Goal: Find specific page/section: Find specific page/section

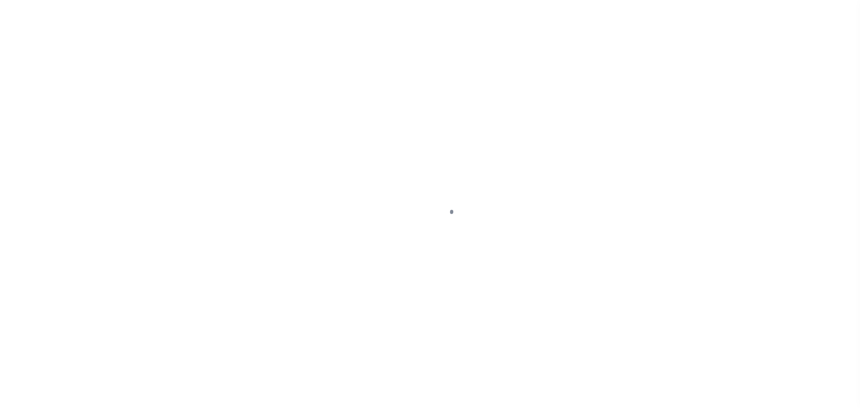
scroll to position [28, 0]
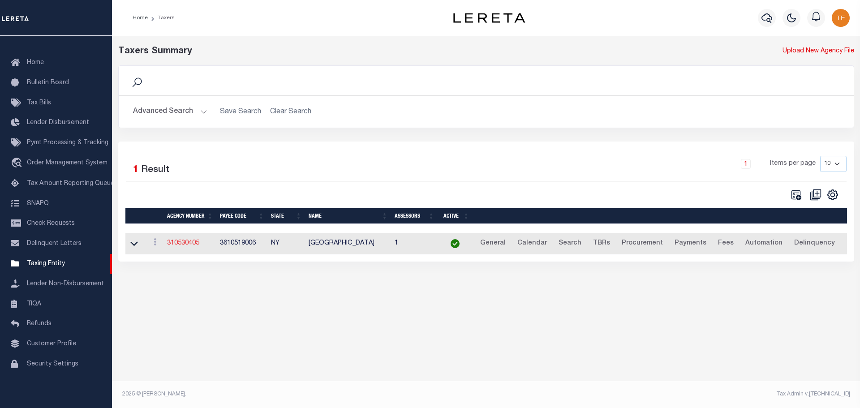
click at [185, 245] on link "310530405" at bounding box center [183, 243] width 32 height 6
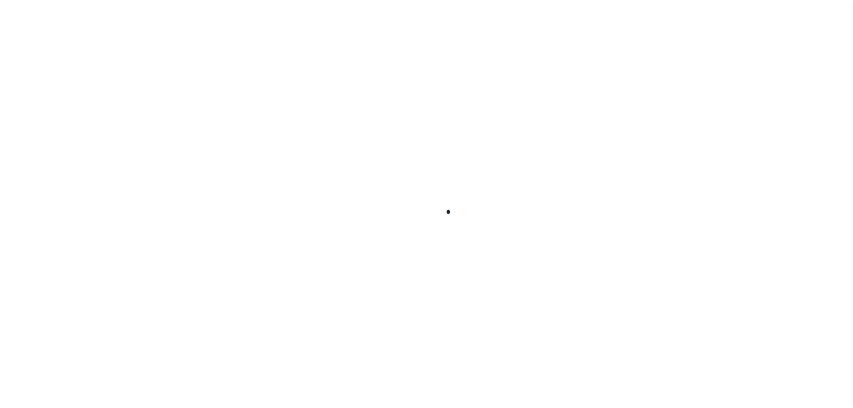
select select
checkbox input "false"
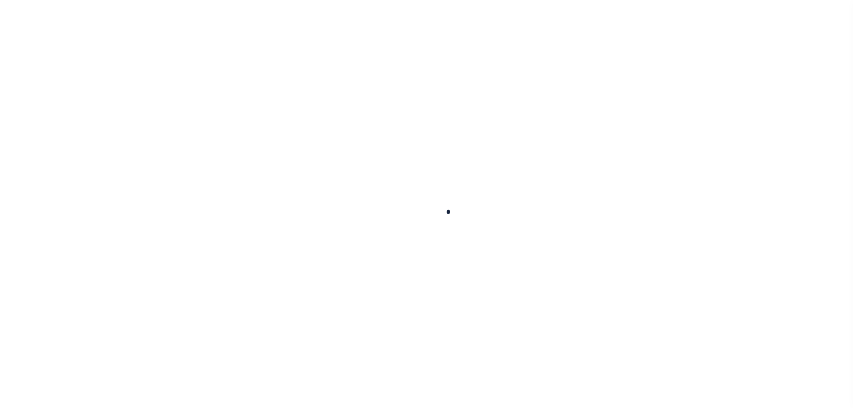
checkbox input "false"
type input "3610519006"
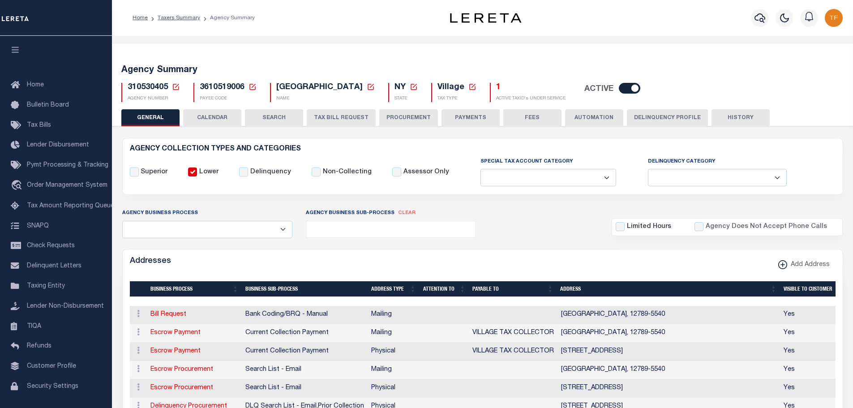
click at [460, 117] on button "PAYMENTS" at bounding box center [471, 117] width 58 height 17
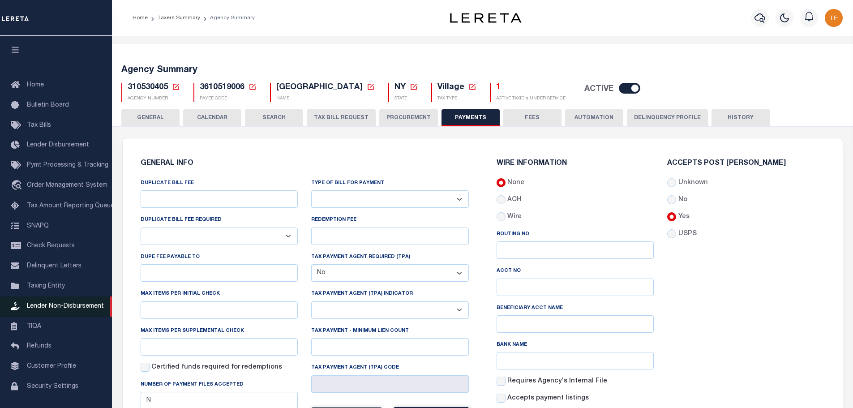
scroll to position [28, 0]
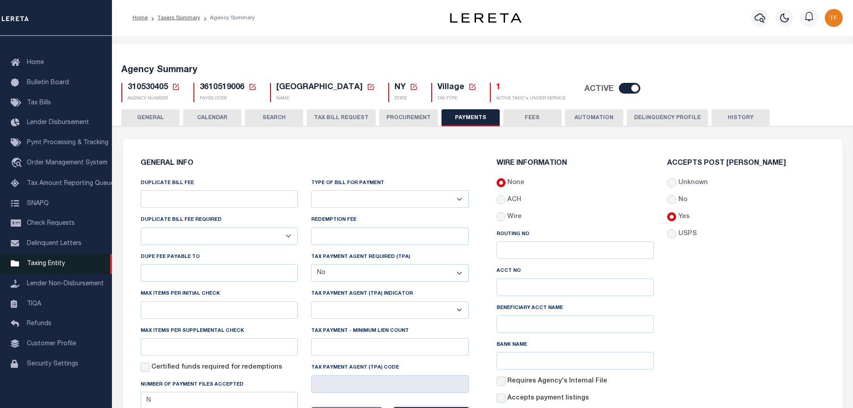
click at [53, 262] on span "Taxing Entity" at bounding box center [46, 264] width 38 height 6
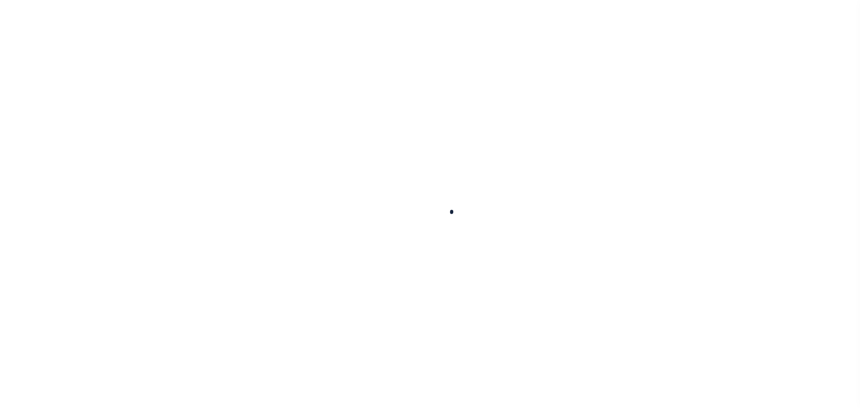
scroll to position [28, 0]
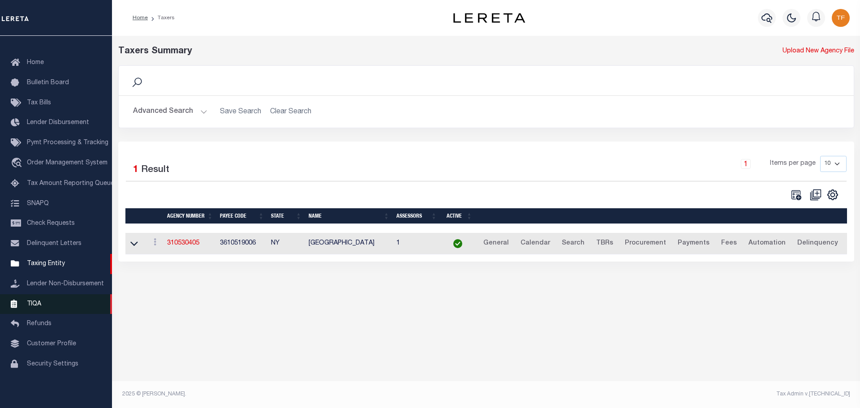
click at [33, 302] on span "TIQA" at bounding box center [34, 304] width 14 height 6
click at [44, 140] on span "Pymt Processing & Tracking" at bounding box center [68, 143] width 82 height 6
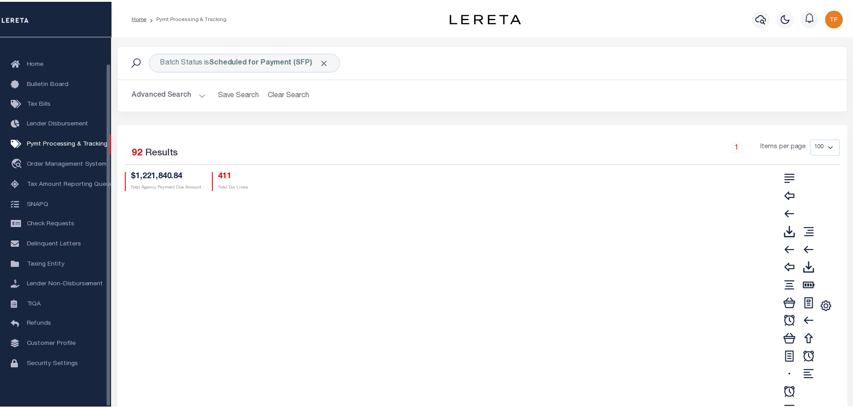
scroll to position [28, 0]
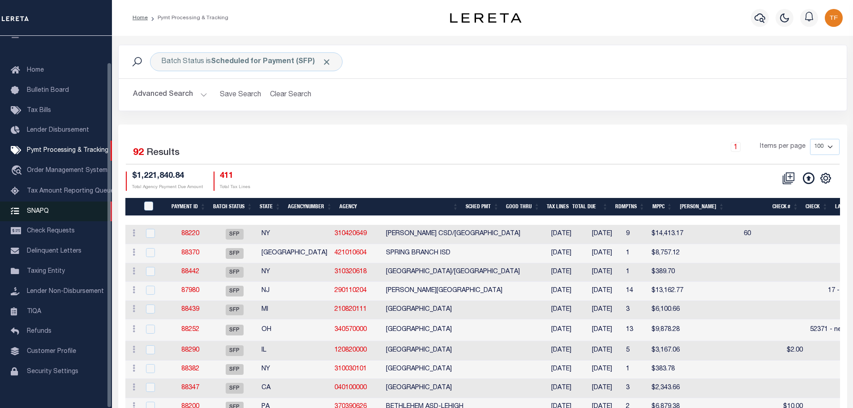
scroll to position [28, 0]
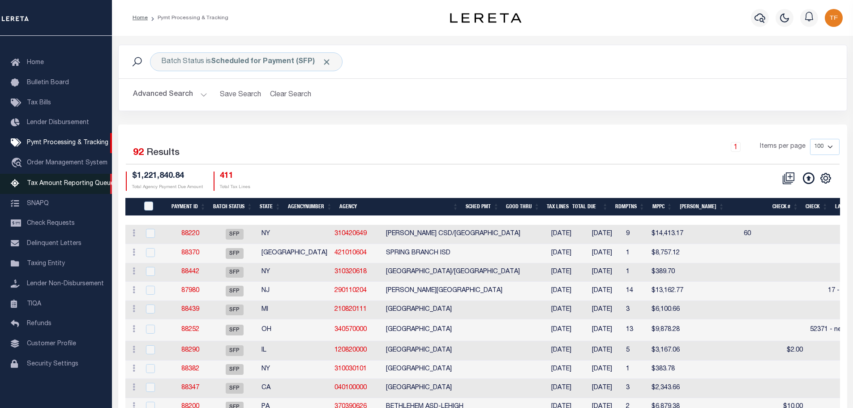
click at [60, 180] on span "Tax Amount Reporting Queue" at bounding box center [70, 183] width 87 height 6
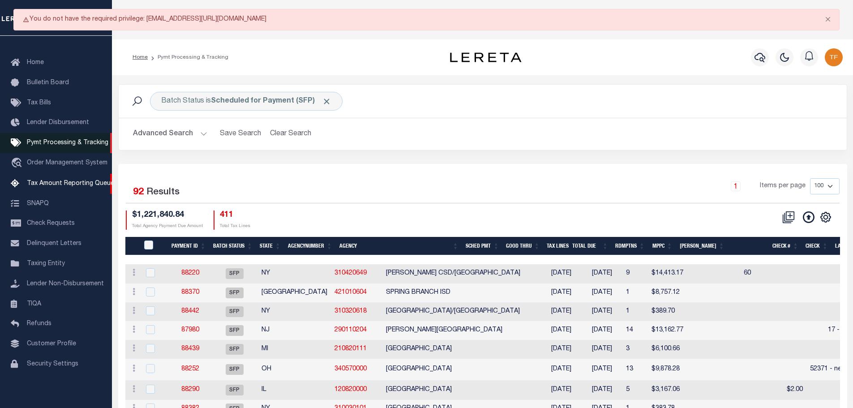
click at [60, 140] on span "Pymt Processing & Tracking" at bounding box center [68, 143] width 82 height 6
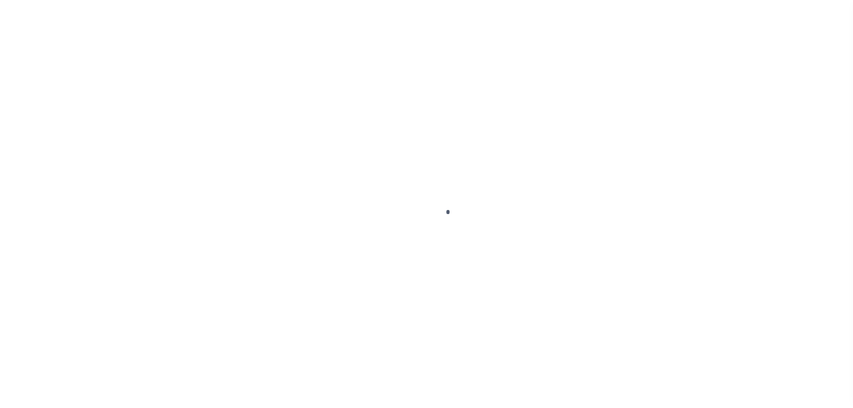
scroll to position [28, 0]
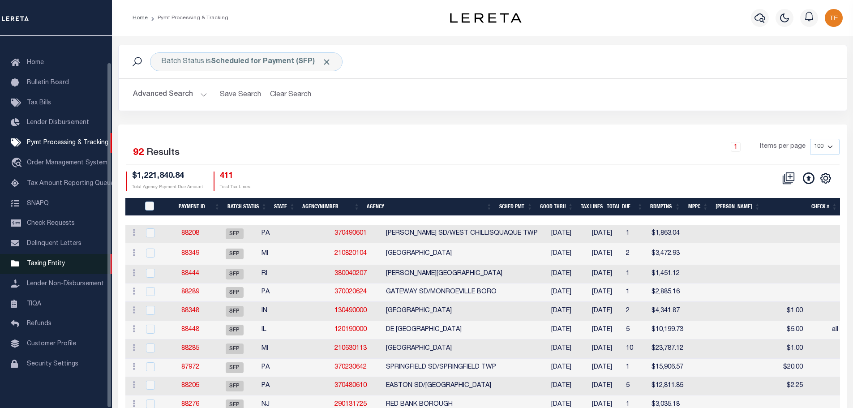
click at [43, 262] on span "Taxing Entity" at bounding box center [46, 264] width 38 height 6
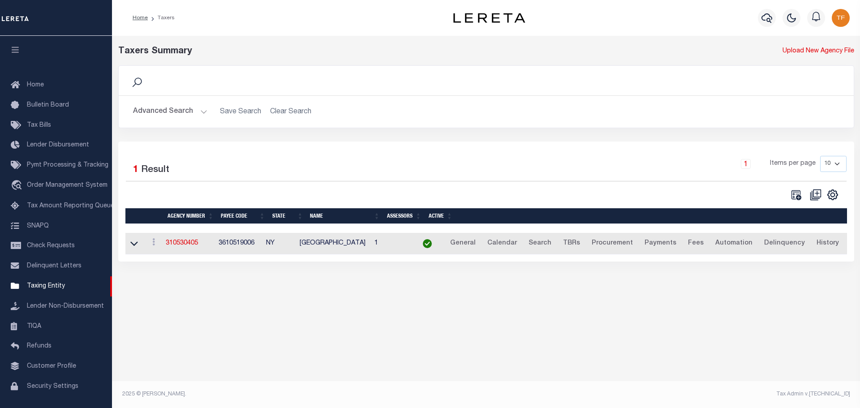
click at [14, 49] on icon "button" at bounding box center [15, 50] width 10 height 8
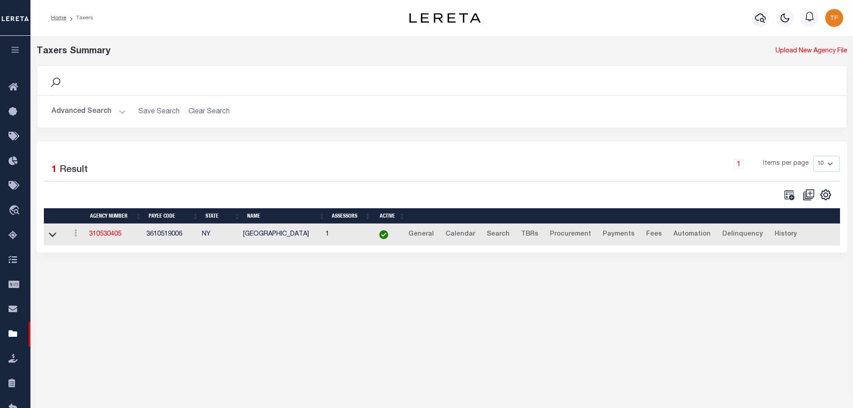
click at [16, 50] on icon "button" at bounding box center [15, 50] width 10 height 8
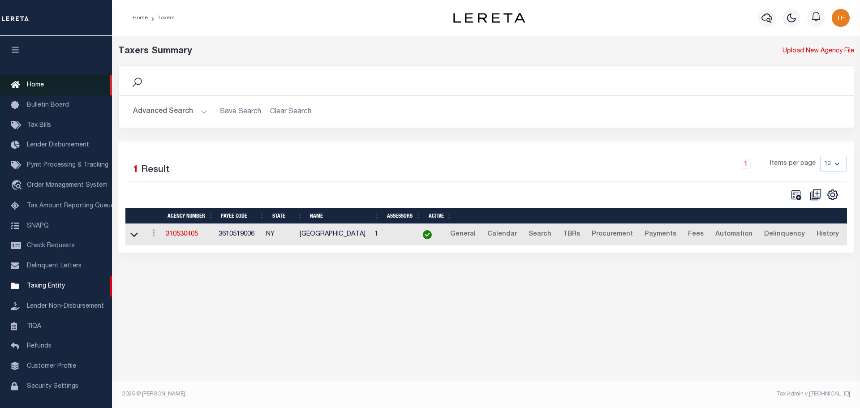
click at [36, 83] on span "Home" at bounding box center [35, 85] width 17 height 6
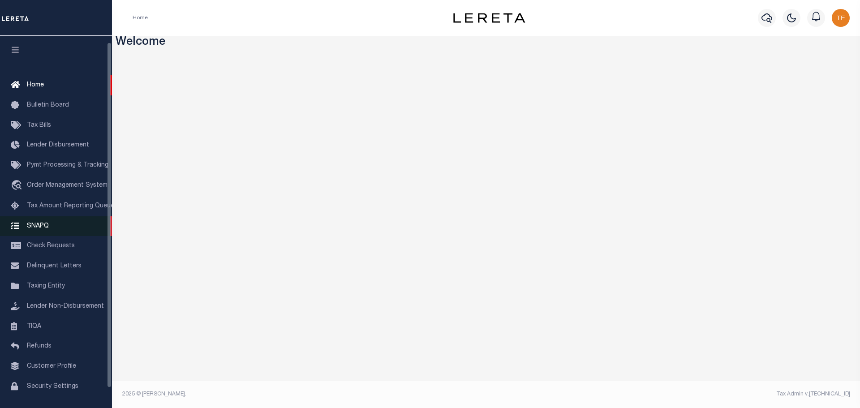
scroll to position [28, 0]
